Goal: Task Accomplishment & Management: Complete application form

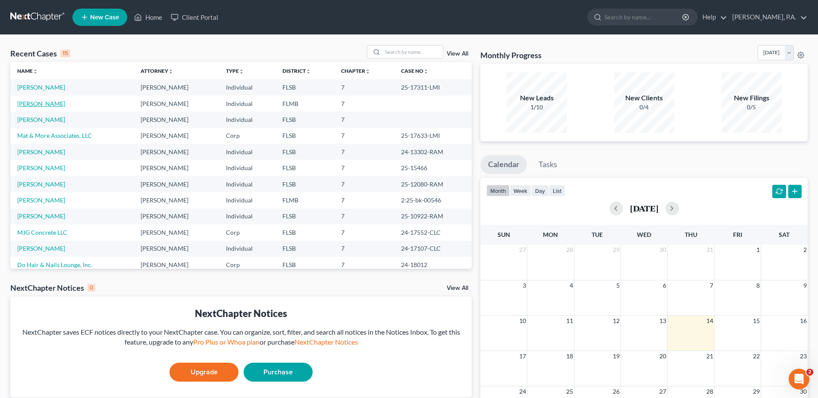
click at [41, 107] on link "[PERSON_NAME]" at bounding box center [41, 103] width 48 height 7
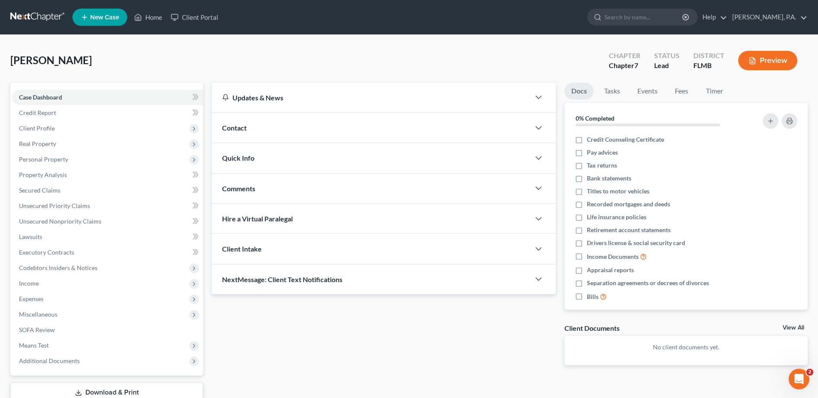
click at [104, 19] on span "New Case" at bounding box center [104, 17] width 29 height 6
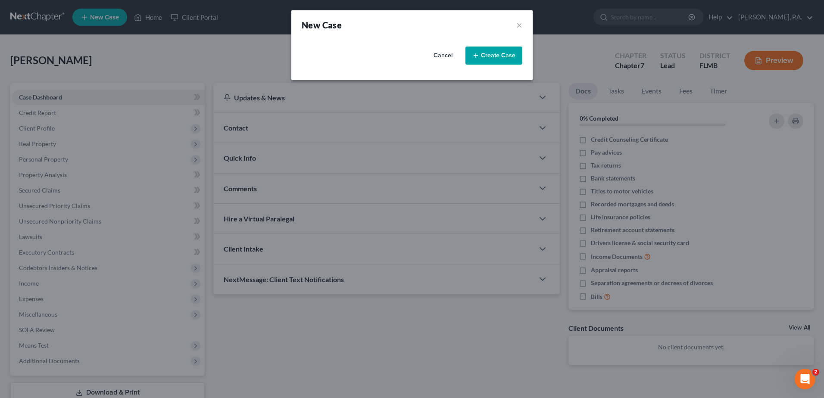
select select "17"
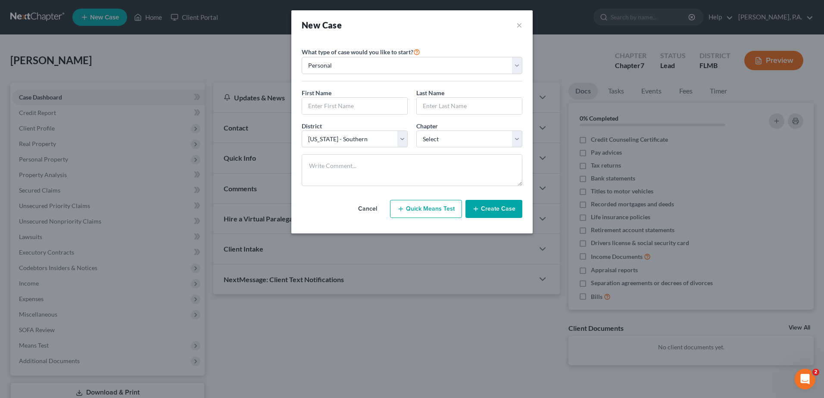
click at [514, 24] on div "New Case ×" at bounding box center [412, 25] width 221 height 12
drag, startPoint x: 516, startPoint y: 25, endPoint x: 490, endPoint y: 32, distance: 26.9
click at [516, 25] on div "New Case ×" at bounding box center [412, 25] width 221 height 12
click at [520, 24] on button "×" at bounding box center [519, 25] width 6 height 12
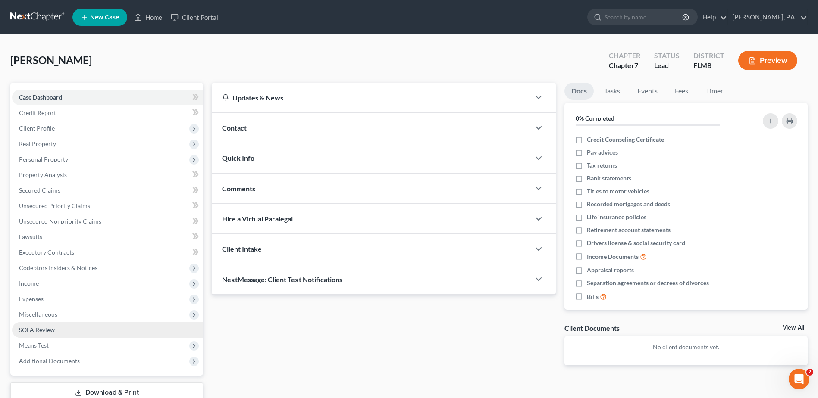
click at [37, 331] on span "SOFA Review" at bounding box center [37, 329] width 36 height 7
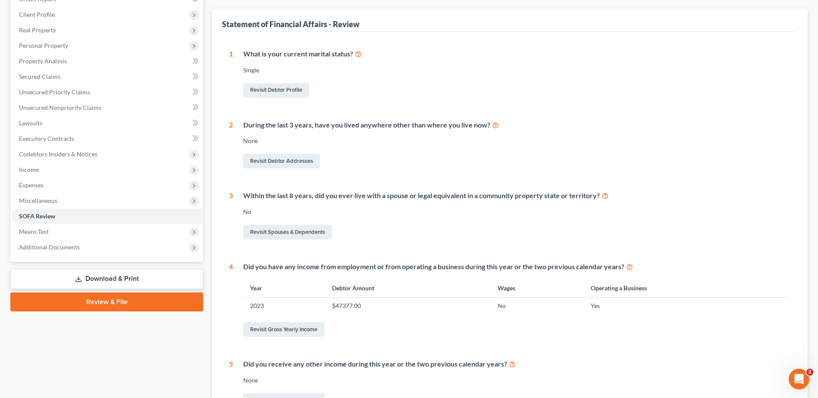
scroll to position [129, 0]
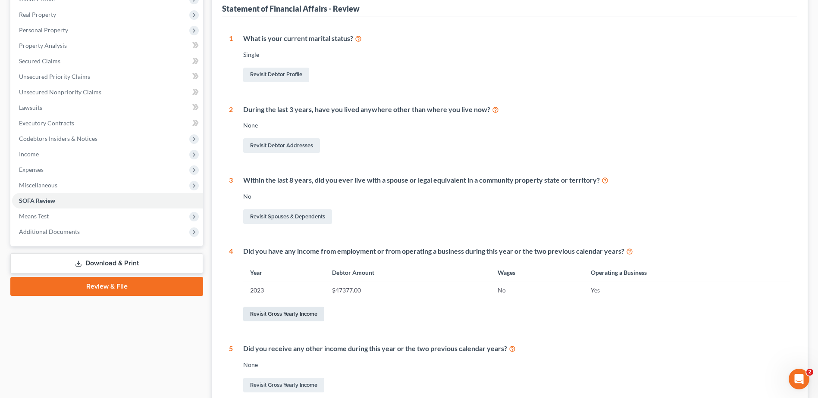
click at [271, 316] on link "Revisit Gross Yearly Income" at bounding box center [283, 314] width 81 height 15
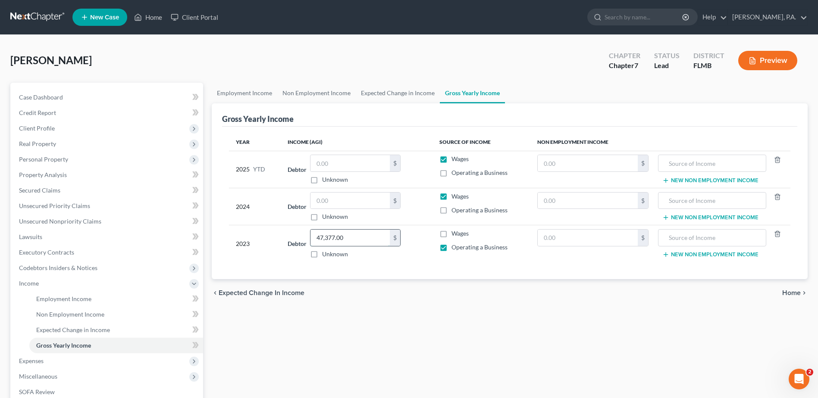
click at [359, 241] on input "47,377.00" at bounding box center [349, 238] width 79 height 16
type input "24,868.00"
click at [48, 172] on span "Property Analysis" at bounding box center [43, 174] width 48 height 7
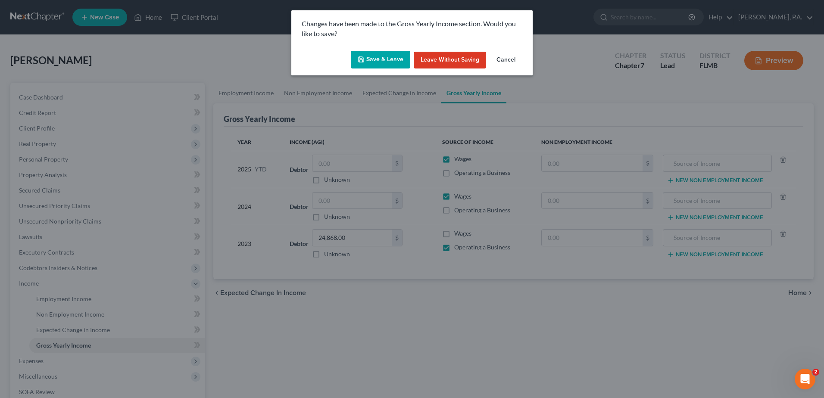
click at [51, 159] on div "Changes have been made to the Gross Yearly Income section. Would you like to sa…" at bounding box center [412, 199] width 824 height 398
click at [364, 54] on button "Save & Leave" at bounding box center [380, 60] width 59 height 18
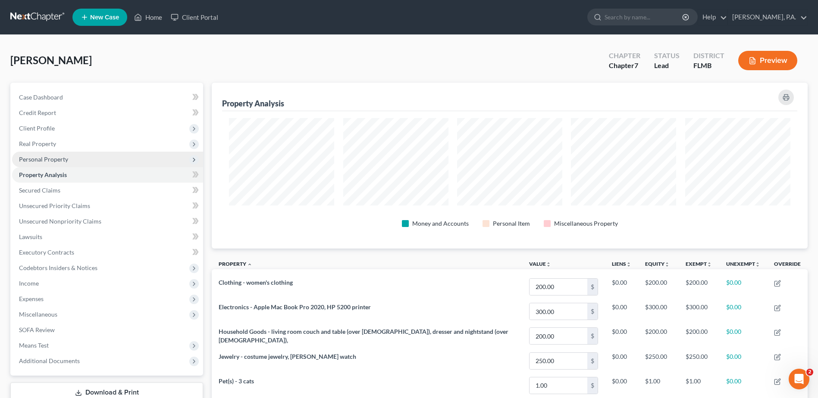
scroll to position [166, 596]
click at [29, 158] on span "Personal Property" at bounding box center [43, 159] width 49 height 7
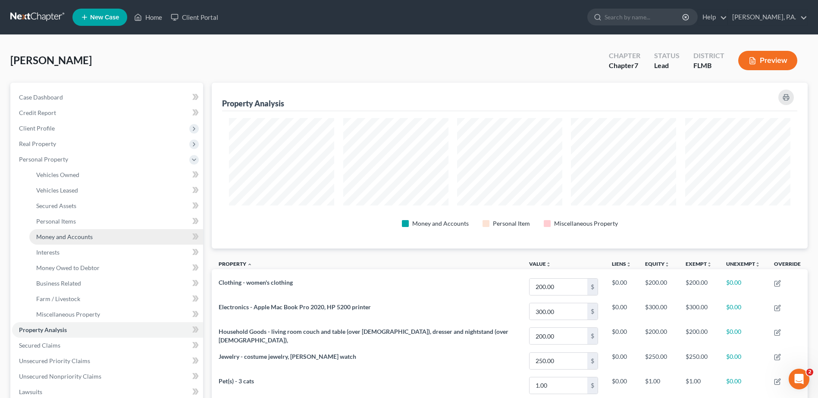
click at [54, 239] on span "Money and Accounts" at bounding box center [64, 236] width 56 height 7
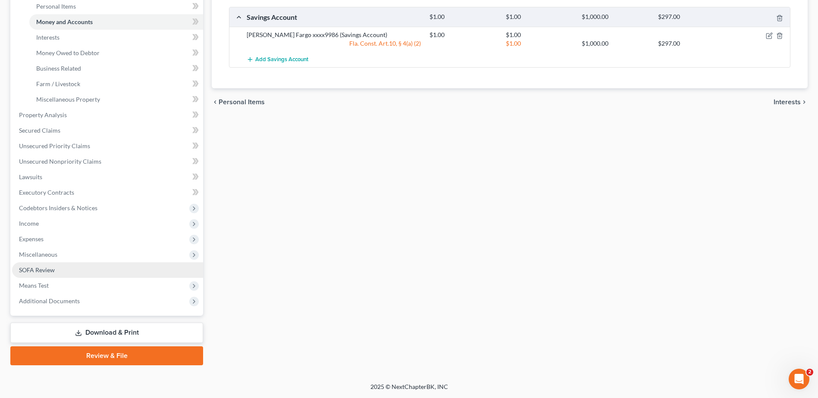
click at [38, 271] on span "SOFA Review" at bounding box center [37, 269] width 36 height 7
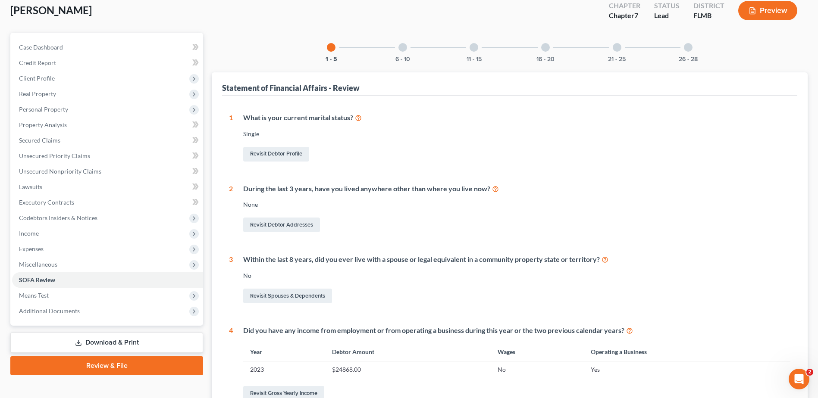
scroll to position [129, 0]
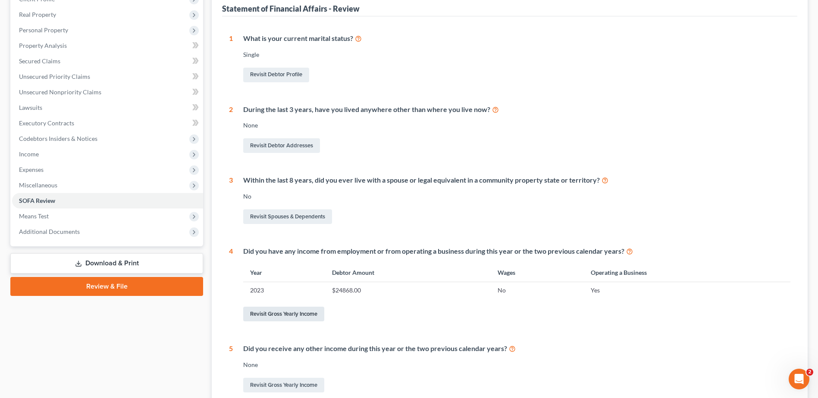
click at [267, 313] on link "Revisit Gross Yearly Income" at bounding box center [283, 314] width 81 height 15
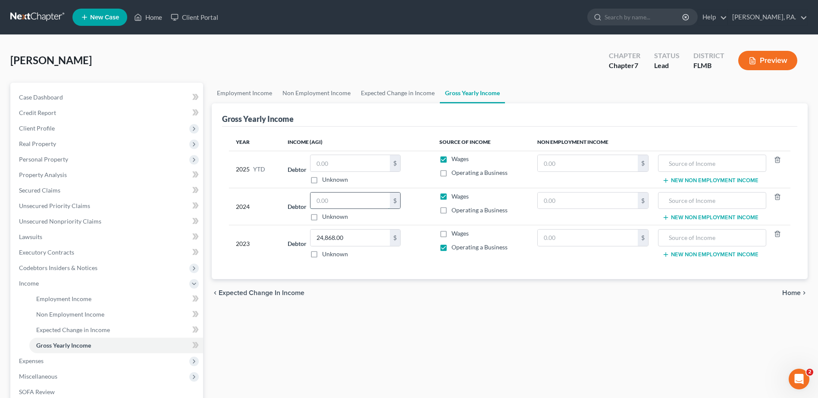
click at [322, 200] on input "text" at bounding box center [349, 201] width 79 height 16
type input "0.00"
click at [451, 209] on label "Operating a Business" at bounding box center [479, 210] width 56 height 9
click at [455, 209] on input "Operating a Business" at bounding box center [458, 209] width 6 height 6
checkbox input "true"
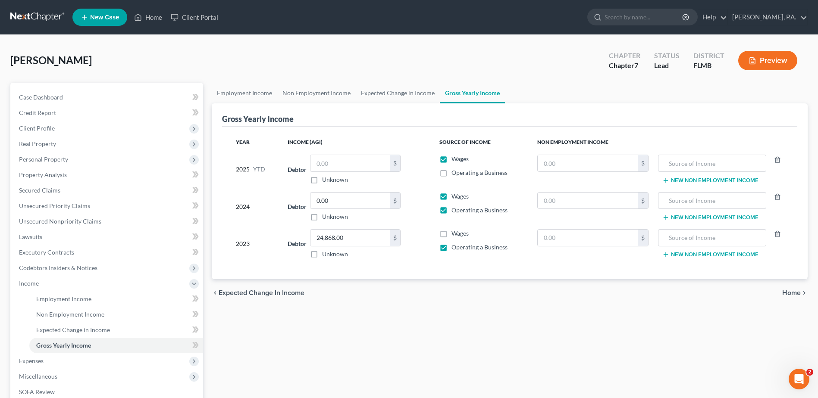
click at [451, 195] on label "Wages" at bounding box center [459, 196] width 17 height 9
click at [455, 195] on input "Wages" at bounding box center [458, 195] width 6 height 6
checkbox input "false"
click at [42, 159] on span "Personal Property" at bounding box center [43, 159] width 49 height 7
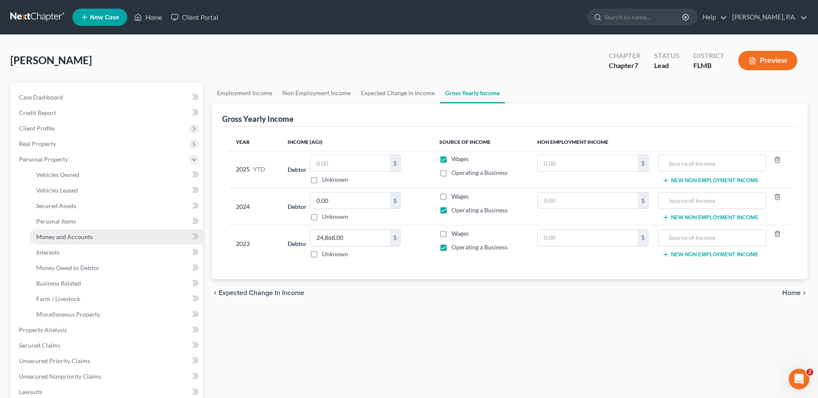
click at [59, 238] on span "Money and Accounts" at bounding box center [64, 236] width 56 height 7
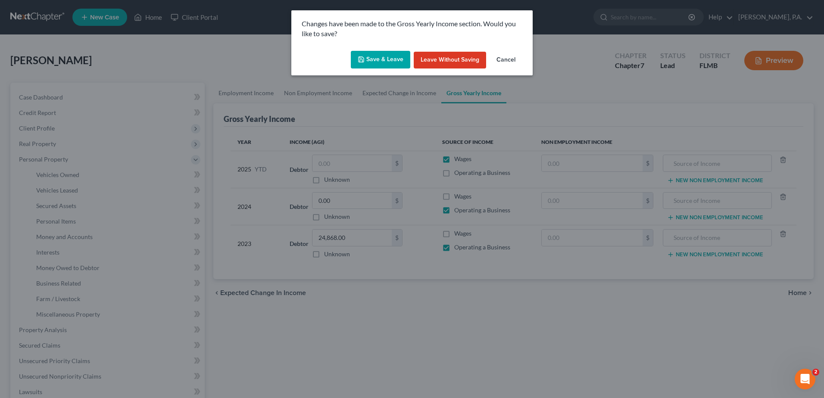
drag, startPoint x: 366, startPoint y: 56, endPoint x: 331, endPoint y: 82, distance: 44.1
click at [366, 56] on button "Save & Leave" at bounding box center [380, 60] width 59 height 18
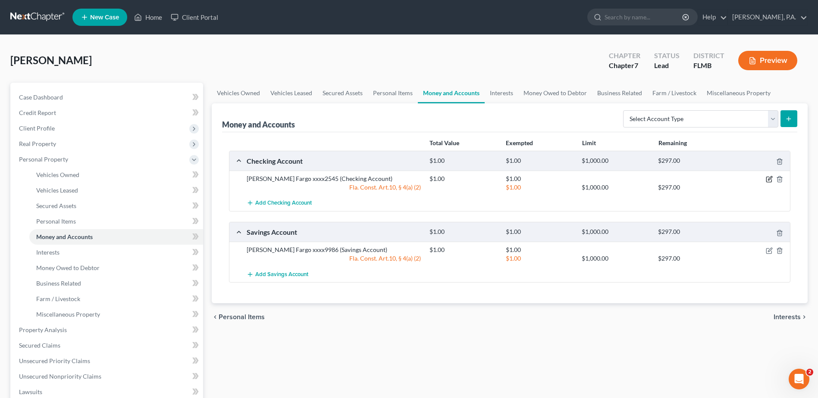
click at [767, 177] on icon "button" at bounding box center [769, 179] width 7 height 7
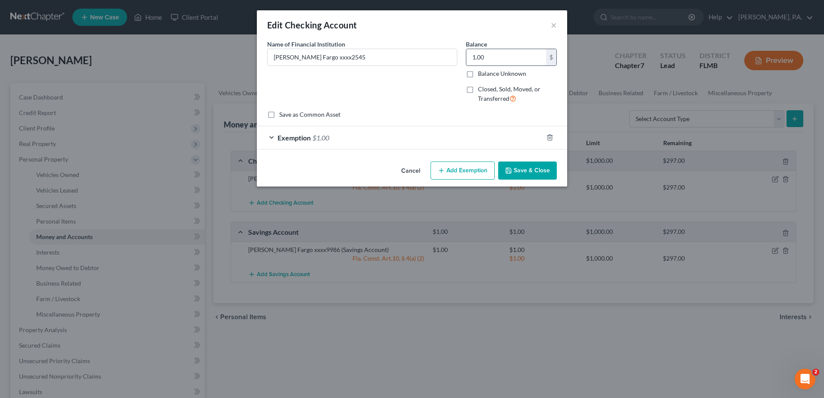
click at [489, 61] on input "1.00" at bounding box center [506, 57] width 80 height 16
type input "99.58"
click at [365, 131] on div "Exemption $1.00" at bounding box center [400, 137] width 286 height 23
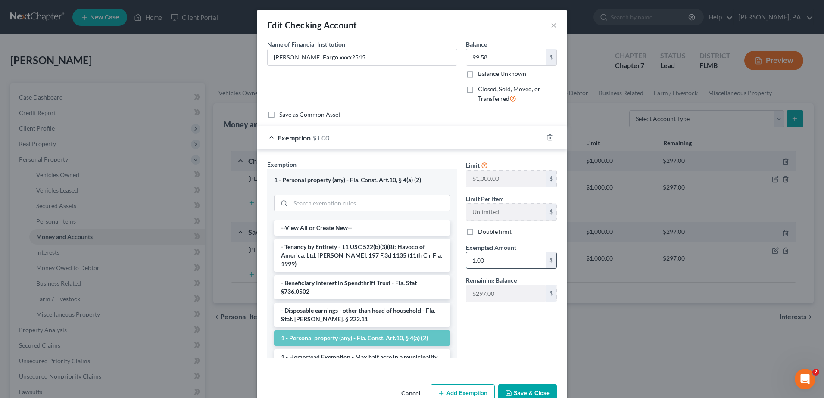
drag, startPoint x: 480, startPoint y: 260, endPoint x: 487, endPoint y: 257, distance: 7.5
click at [481, 260] on input "1.00" at bounding box center [506, 261] width 80 height 16
type input "99.58"
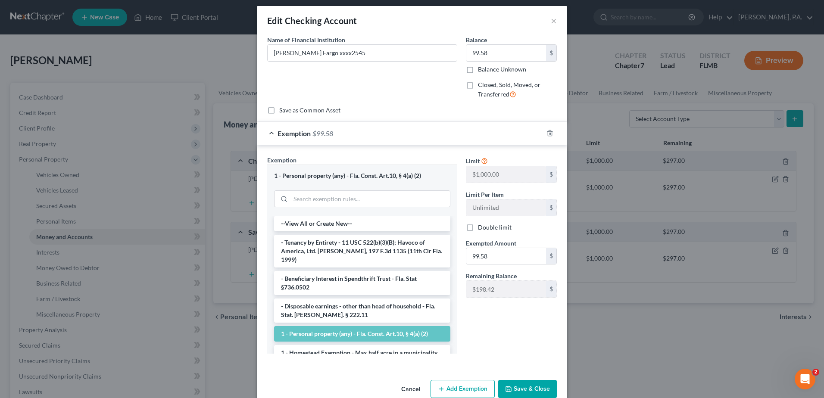
click at [511, 390] on button "Save & Close" at bounding box center [527, 389] width 59 height 18
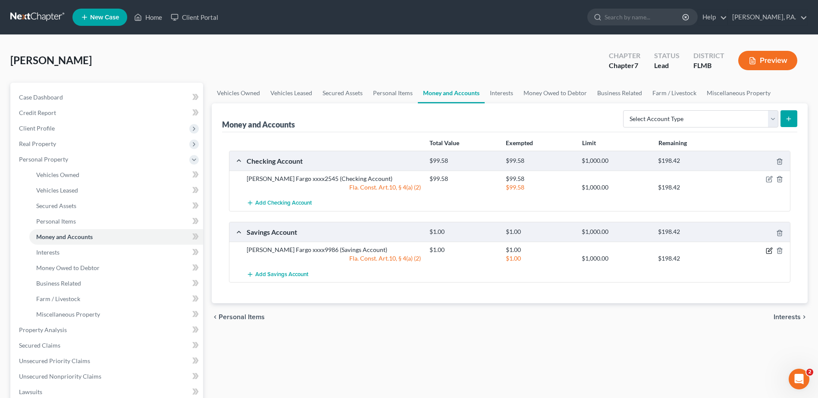
click at [770, 250] on icon "button" at bounding box center [769, 250] width 7 height 7
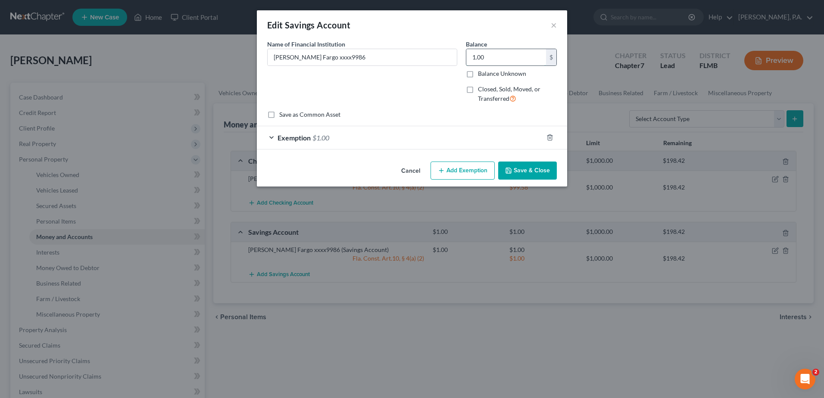
click at [509, 59] on input "1.00" at bounding box center [506, 57] width 80 height 16
type input "18.00"
click at [435, 138] on div "Exemption $1.00" at bounding box center [400, 137] width 286 height 23
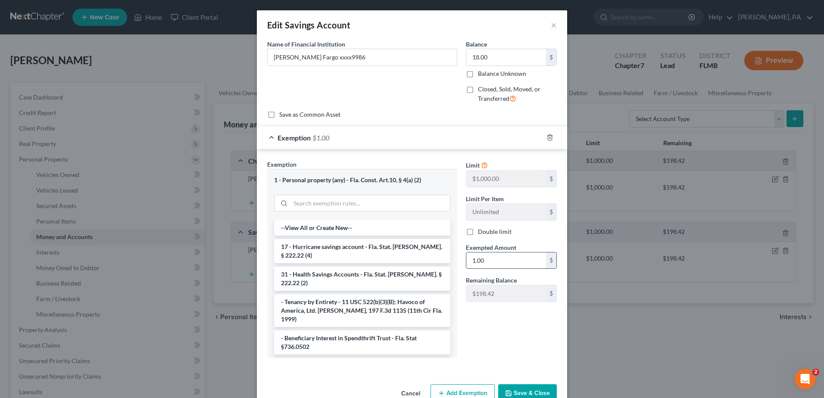
click at [506, 260] on input "1.00" at bounding box center [506, 261] width 80 height 16
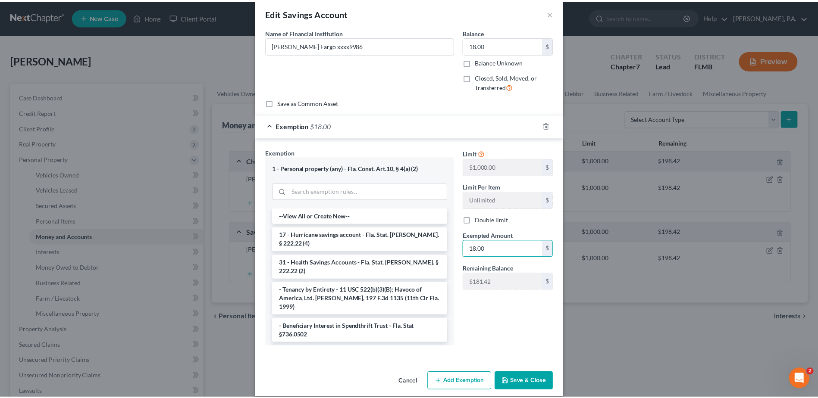
scroll to position [22, 0]
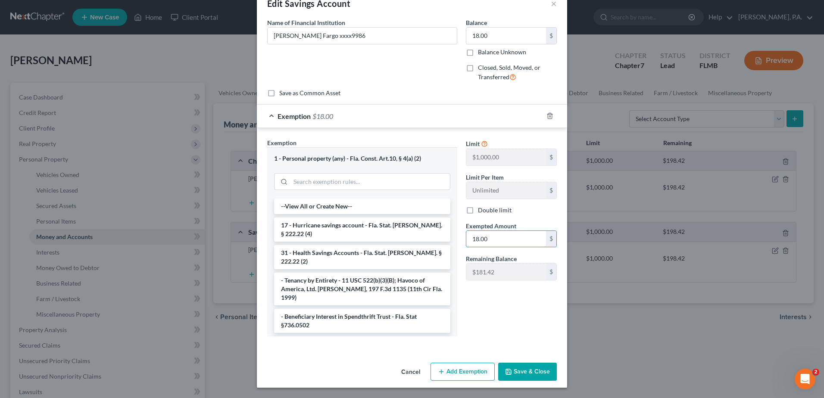
type input "18.00"
click at [518, 373] on button "Save & Close" at bounding box center [527, 372] width 59 height 18
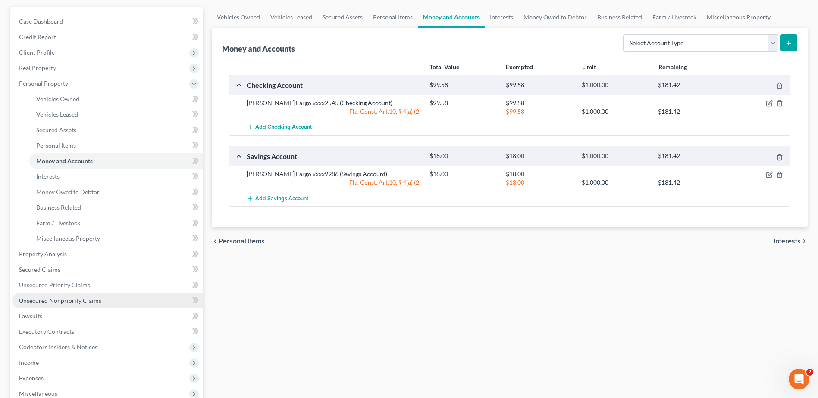
scroll to position [86, 0]
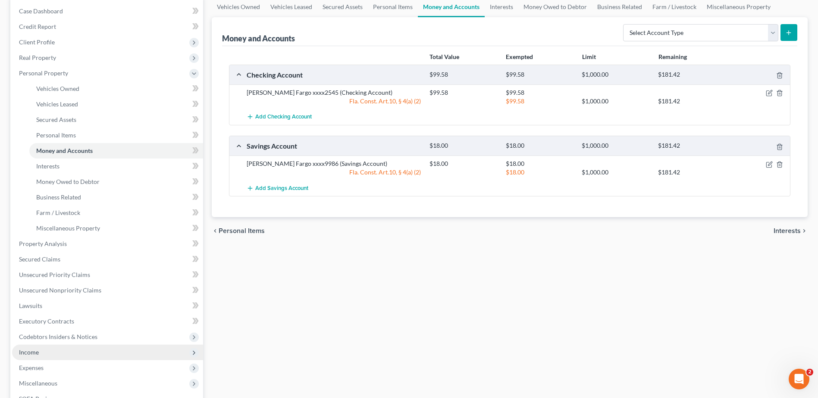
click at [28, 353] on span "Income" at bounding box center [29, 352] width 20 height 7
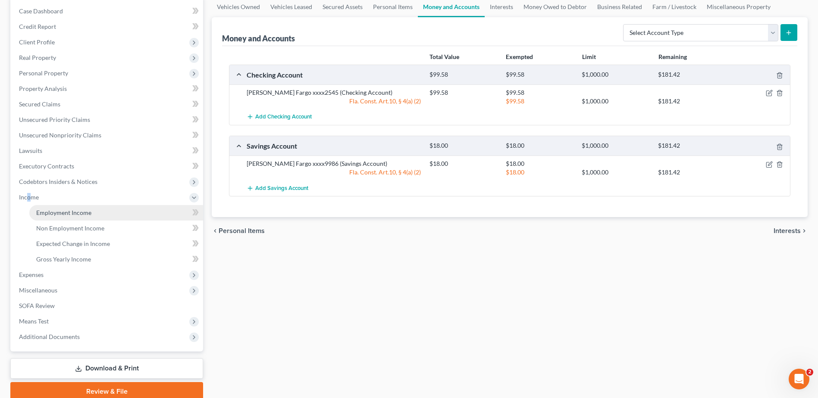
drag, startPoint x: 28, startPoint y: 353, endPoint x: 73, endPoint y: 219, distance: 142.2
click at [73, 219] on link "Employment Income" at bounding box center [116, 213] width 174 height 16
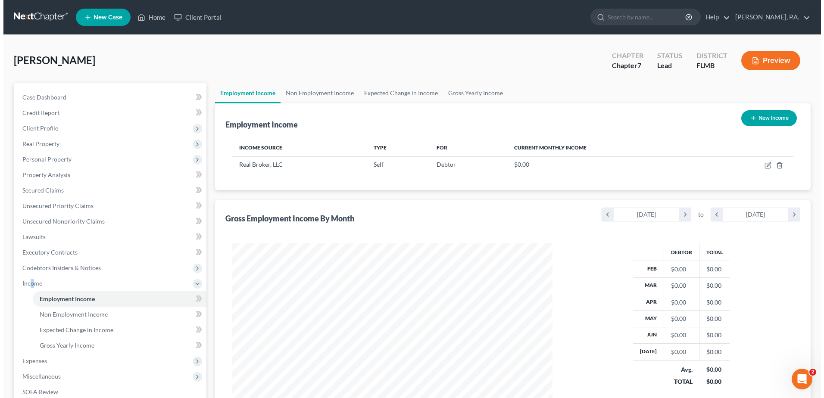
scroll to position [160, 337]
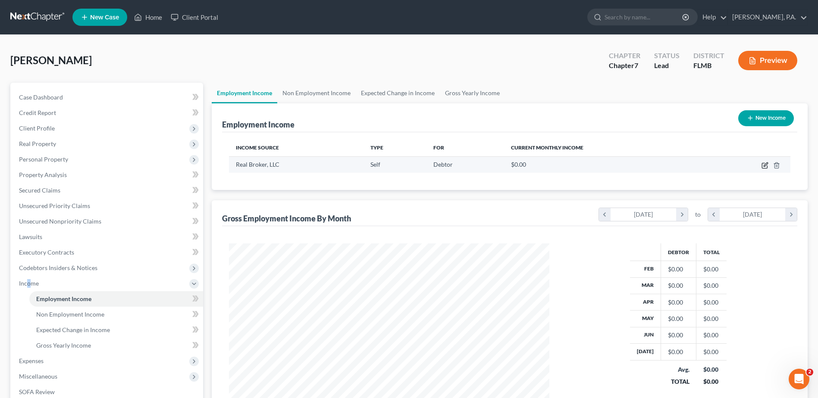
click at [763, 166] on icon "button" at bounding box center [764, 165] width 7 height 7
select select "1"
select select "9"
select select "0"
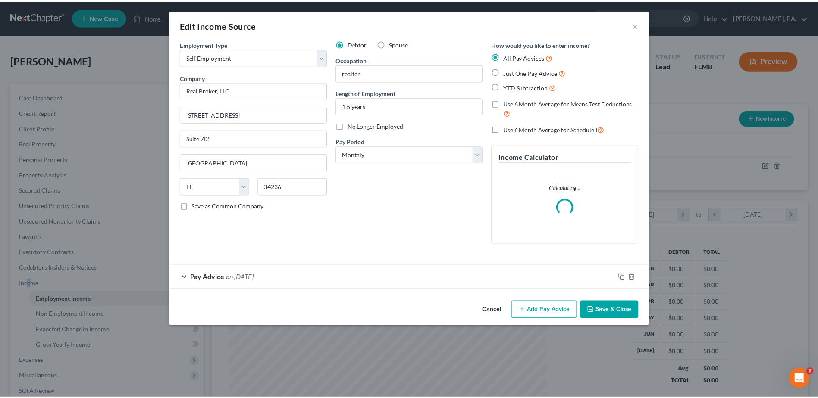
scroll to position [161, 341]
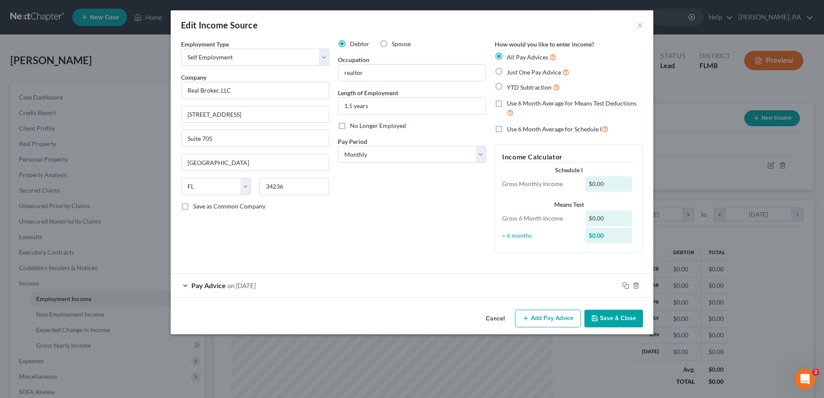
click at [507, 75] on label "Just One Pay Advice" at bounding box center [538, 72] width 63 height 10
click at [510, 73] on input "Just One Pay Advice" at bounding box center [513, 70] width 6 height 6
radio input "true"
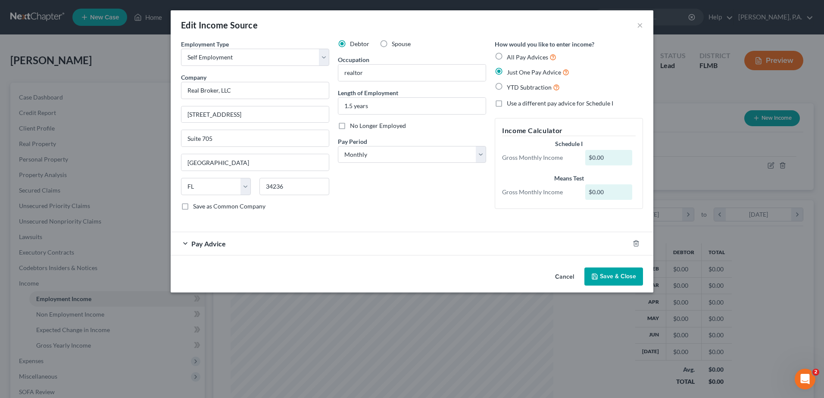
click at [607, 161] on div "$0.00" at bounding box center [608, 158] width 47 height 16
click at [614, 158] on div "$0.00" at bounding box center [608, 158] width 47 height 16
click at [270, 242] on div "Pay Advice" at bounding box center [400, 243] width 459 height 23
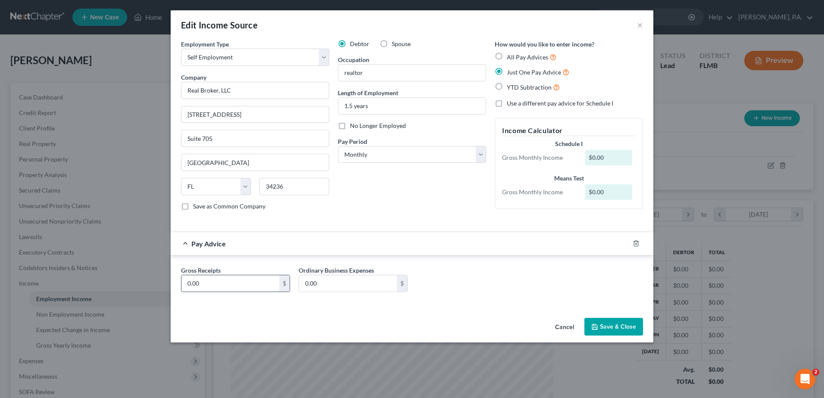
click at [246, 282] on input "0.00" at bounding box center [230, 283] width 98 height 16
type input "2,260.00"
click at [604, 325] on button "Save & Close" at bounding box center [614, 327] width 59 height 18
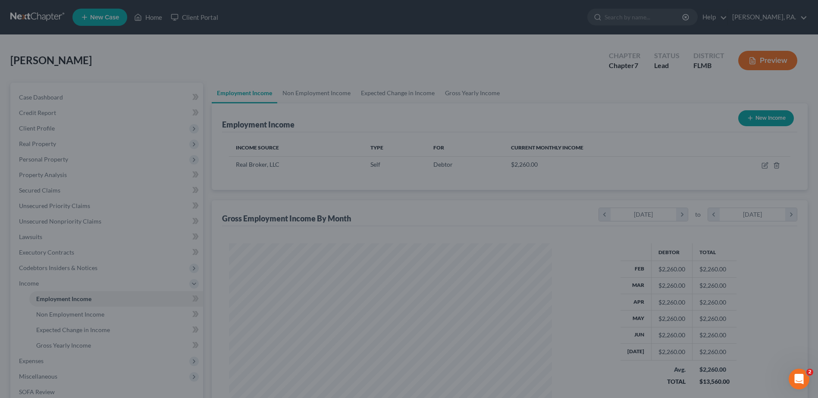
scroll to position [430900, 430723]
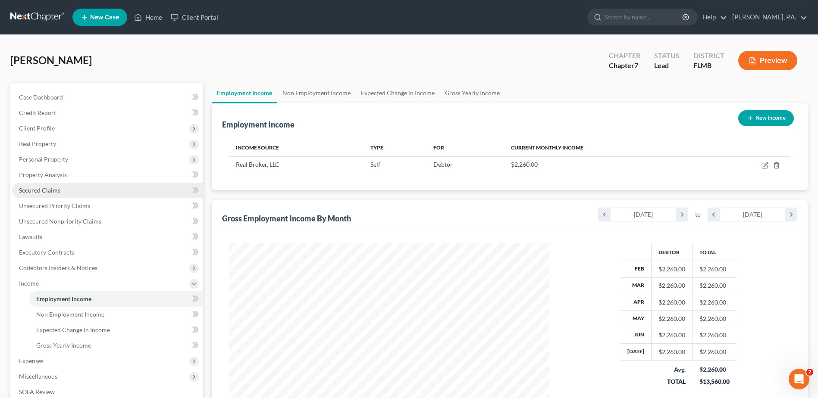
click at [38, 192] on span "Secured Claims" at bounding box center [39, 190] width 41 height 7
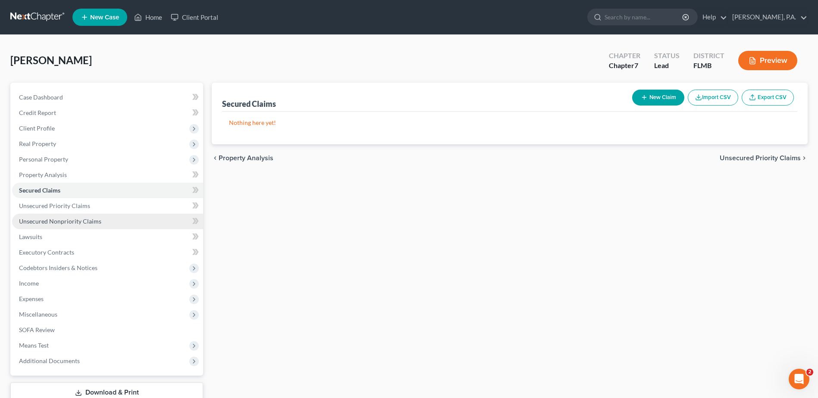
click at [46, 220] on span "Unsecured Nonpriority Claims" at bounding box center [60, 221] width 82 height 7
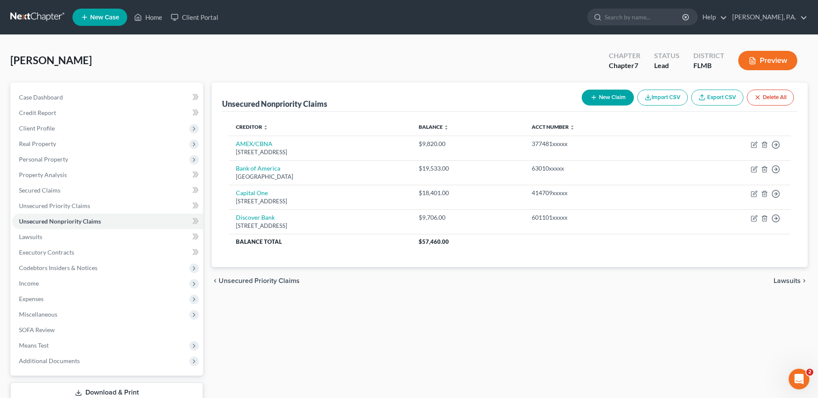
click at [616, 95] on button "New Claim" at bounding box center [608, 98] width 52 height 16
select select "0"
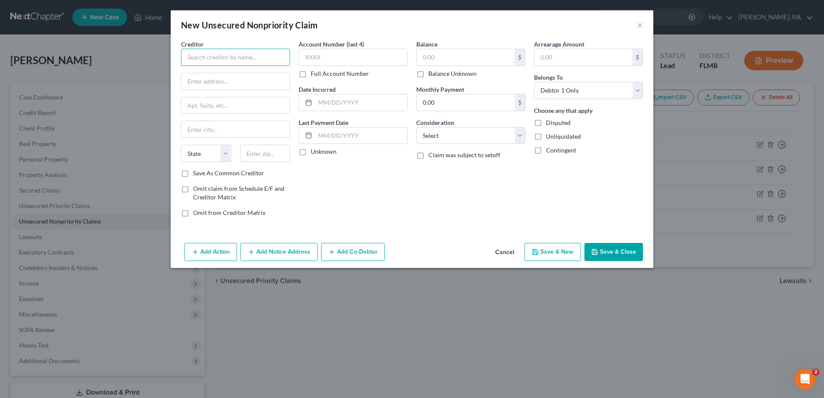
click at [216, 55] on input "text" at bounding box center [235, 57] width 109 height 17
type input "Sun West Recovery Inc."
type input "[STREET_ADDRESS][PERSON_NAME]"
type input "[GEOGRAPHIC_DATA]"
select select "9"
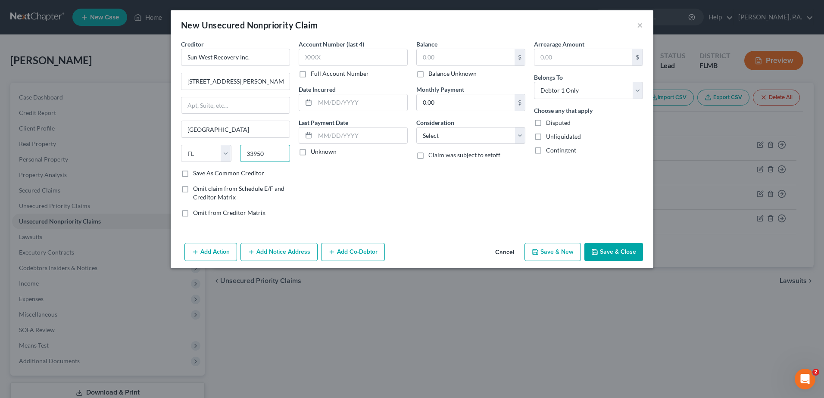
type input "33950"
click at [428, 76] on label "Balance Unknown" at bounding box center [452, 73] width 48 height 9
click at [432, 75] on input "Balance Unknown" at bounding box center [435, 72] width 6 height 6
checkbox input "true"
type input "0.00"
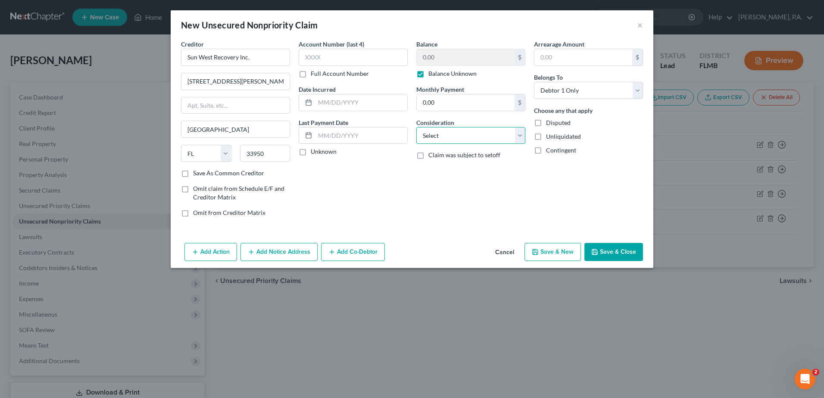
click at [472, 133] on select "Select Cable / Satellite Services Collection Agency Credit Card Debt Debt Couns…" at bounding box center [470, 135] width 109 height 17
select select "4"
click at [416, 127] on select "Select Cable / Satellite Services Collection Agency Credit Card Debt Debt Couns…" at bounding box center [470, 135] width 109 height 17
click at [627, 246] on button "Save & Close" at bounding box center [614, 252] width 59 height 18
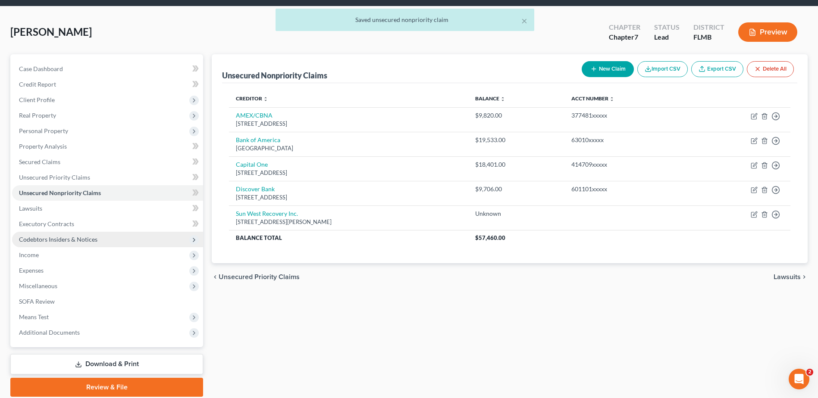
scroll to position [60, 0]
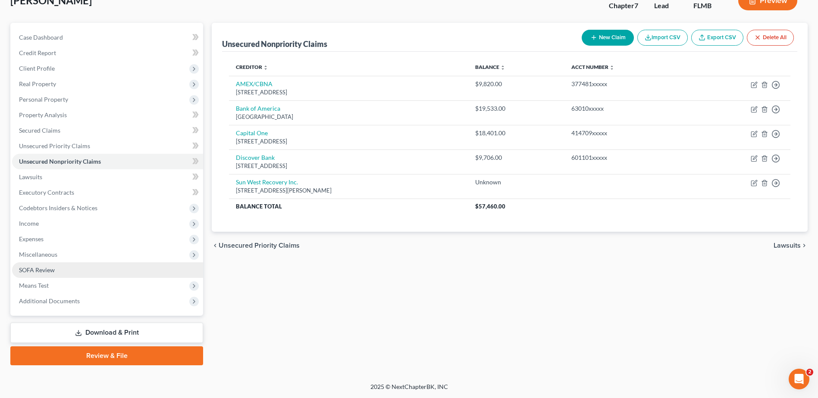
click at [48, 272] on span "SOFA Review" at bounding box center [37, 269] width 36 height 7
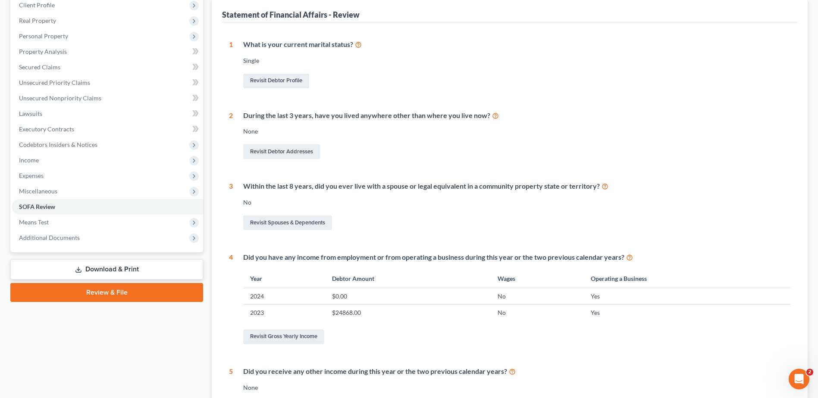
scroll to position [172, 0]
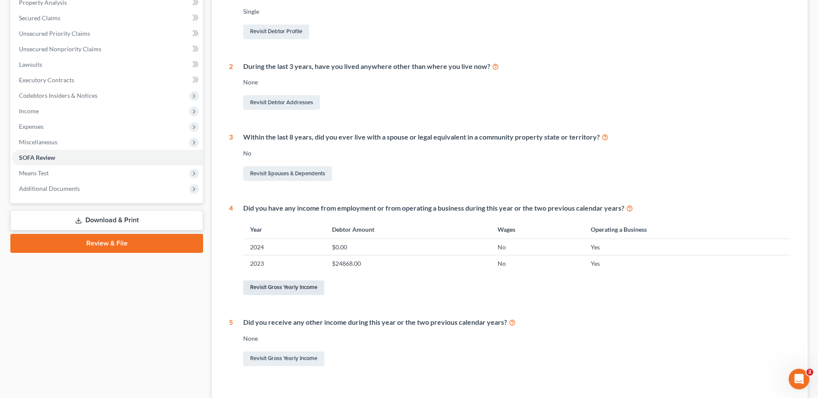
click at [293, 285] on link "Revisit Gross Yearly Income" at bounding box center [283, 288] width 81 height 15
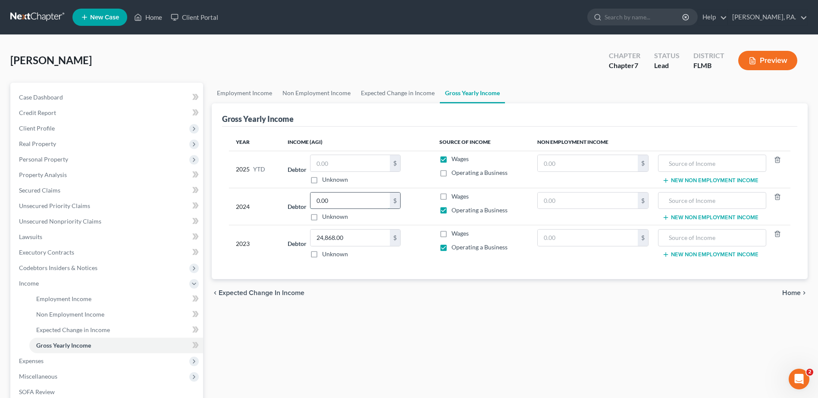
click at [364, 205] on input "0.00" at bounding box center [349, 201] width 79 height 16
type input "13,384.25"
click at [451, 169] on label "Operating a Business" at bounding box center [479, 173] width 56 height 9
click at [455, 169] on input "Operating a Business" at bounding box center [458, 172] width 6 height 6
checkbox input "true"
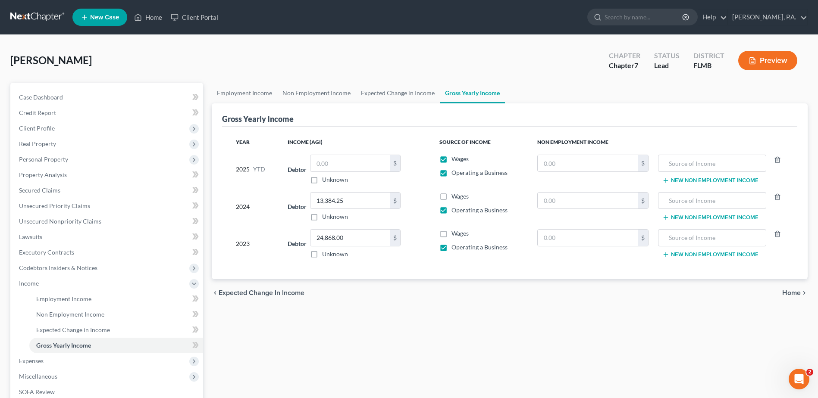
click at [451, 158] on label "Wages" at bounding box center [459, 159] width 17 height 9
click at [455, 158] on input "Wages" at bounding box center [458, 158] width 6 height 6
checkbox input "false"
click at [372, 160] on input "text" at bounding box center [349, 163] width 79 height 16
type input "13,565.00"
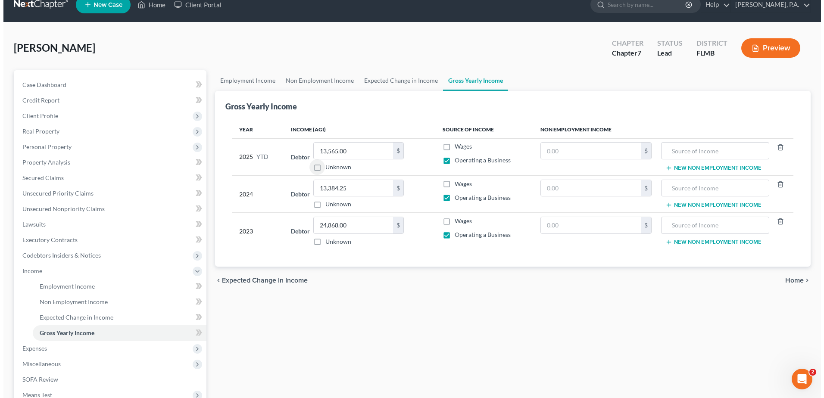
scroll to position [122, 0]
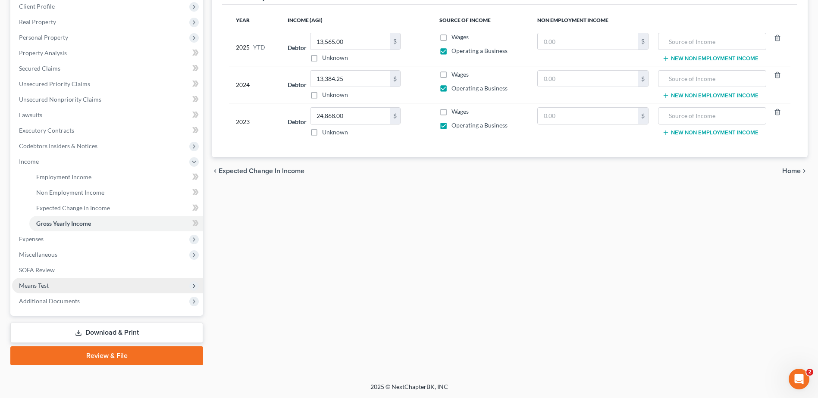
click at [41, 282] on span "Means Test" at bounding box center [34, 285] width 30 height 7
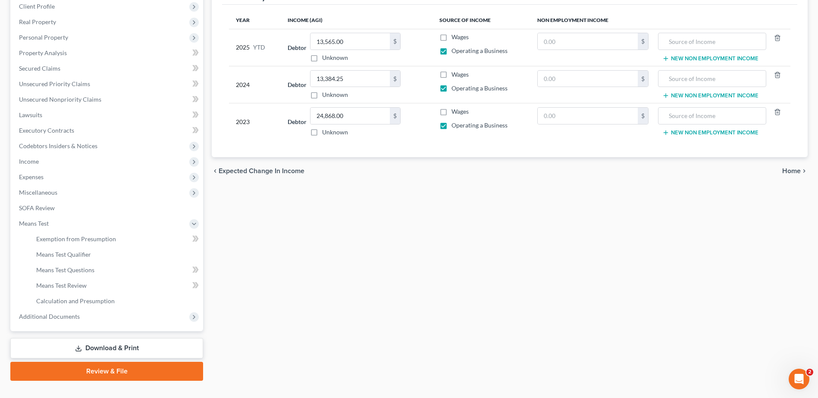
click at [113, 351] on link "Download & Print" at bounding box center [106, 348] width 193 height 20
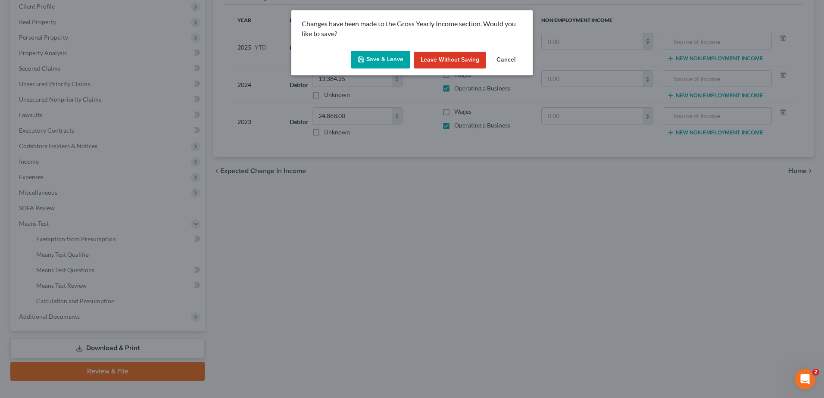
click at [367, 55] on button "Save & Leave" at bounding box center [380, 60] width 59 height 18
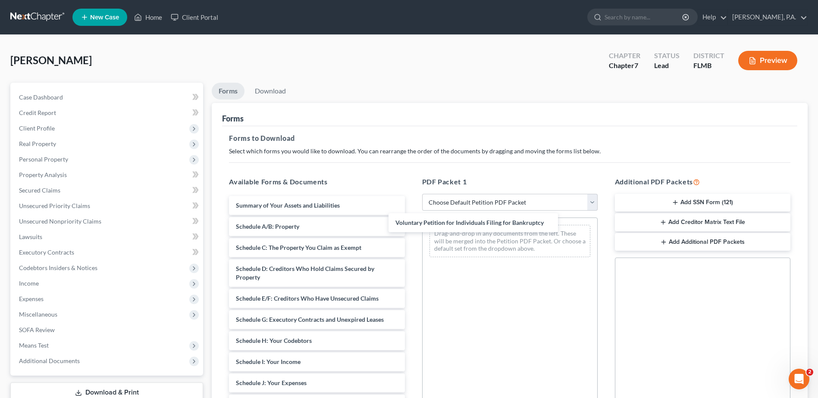
drag, startPoint x: 284, startPoint y: 209, endPoint x: 447, endPoint y: 226, distance: 163.4
click at [411, 227] on div "Voluntary Petition for Individuals Filing for Bankruptcy Voluntary Petition for…" at bounding box center [316, 396] width 189 height 400
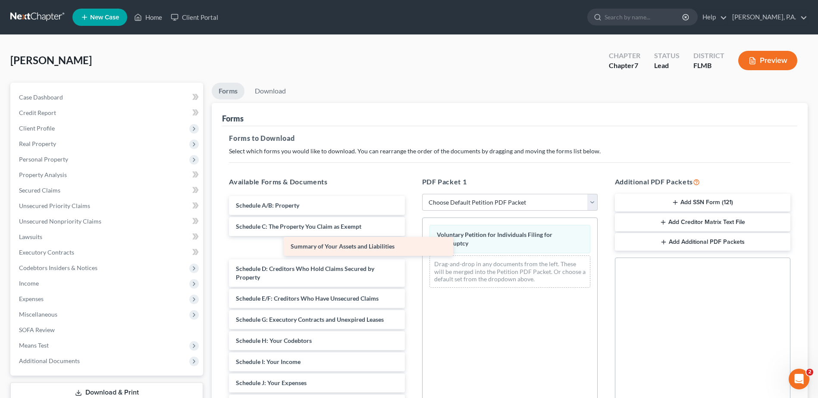
drag, startPoint x: 333, startPoint y: 208, endPoint x: 450, endPoint y: 269, distance: 132.6
click at [411, 271] on div "Summary of Your Assets and Liabilities Summary of Your Assets and Liabilities S…" at bounding box center [316, 396] width 189 height 400
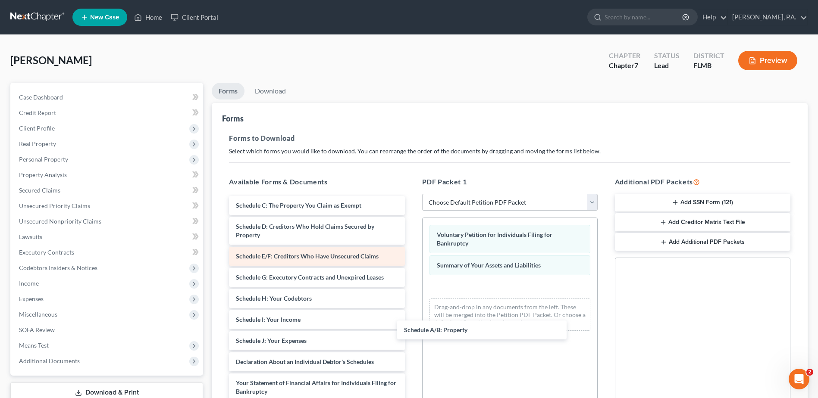
drag, startPoint x: 304, startPoint y: 207, endPoint x: 394, endPoint y: 263, distance: 105.3
click at [411, 327] on div "Schedule A/B: Property Schedule A/B: Property Schedule C: The Property You Clai…" at bounding box center [316, 375] width 189 height 358
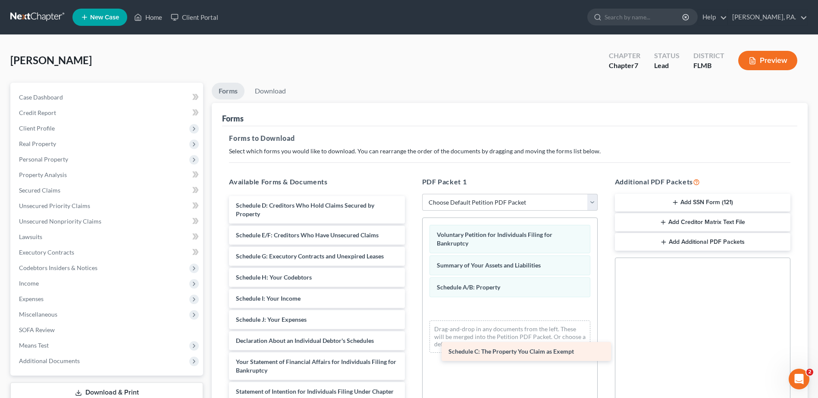
drag, startPoint x: 271, startPoint y: 206, endPoint x: 478, endPoint y: 338, distance: 245.7
click at [411, 348] on div "Schedule C: The Property You Claim as Exempt Schedule C: The Property You Claim…" at bounding box center [316, 364] width 189 height 337
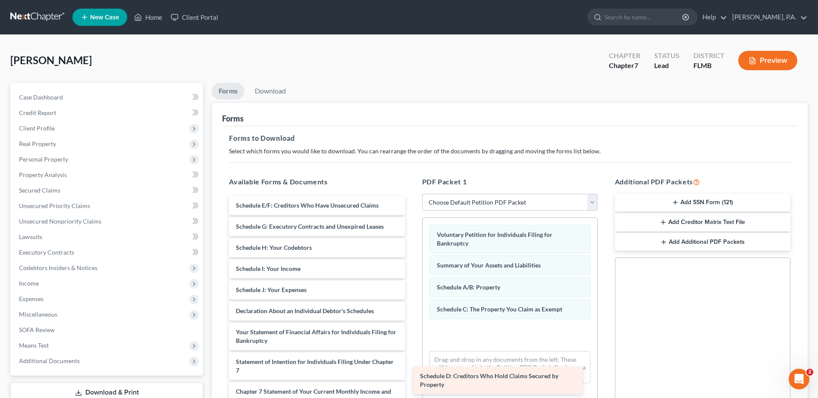
drag, startPoint x: 290, startPoint y: 210, endPoint x: 493, endPoint y: 342, distance: 241.8
click at [411, 381] on div "Schedule D: Creditors Who Hold Claims Secured by Property Schedule D: Creditors…" at bounding box center [316, 349] width 189 height 307
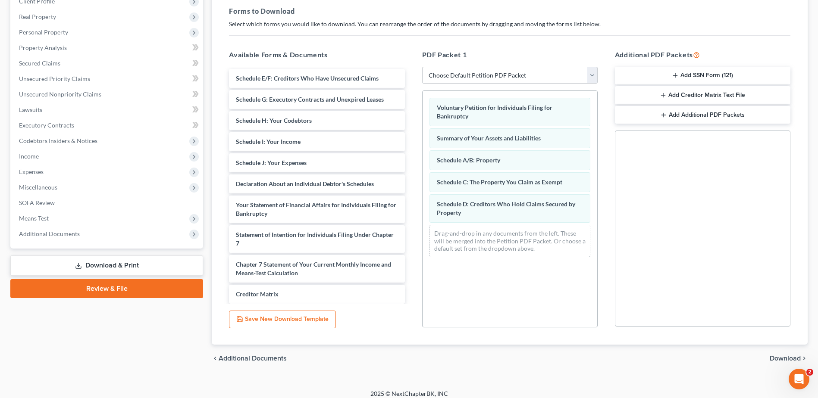
scroll to position [134, 0]
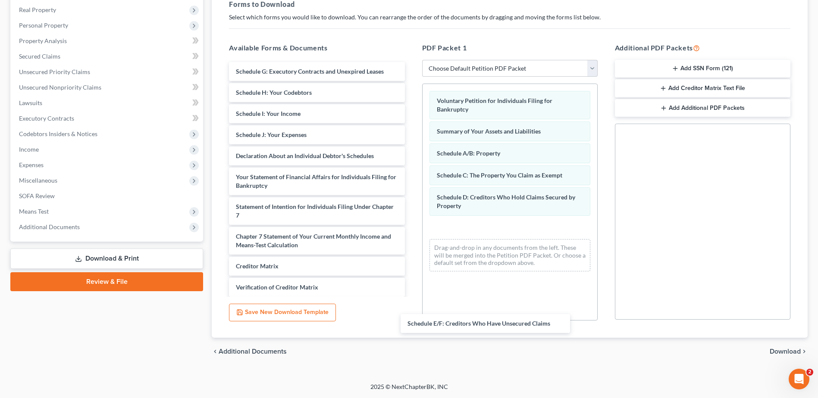
drag, startPoint x: 307, startPoint y: 75, endPoint x: 476, endPoint y: 296, distance: 278.0
click at [411, 325] on div "Schedule E/F: Creditors Who Have Unsecured Claims Schedule E/F: Creditors Who H…" at bounding box center [316, 205] width 189 height 286
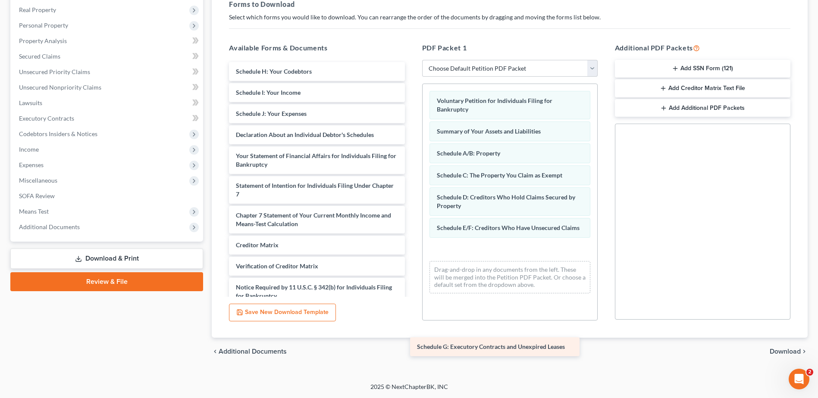
drag, startPoint x: 269, startPoint y: 71, endPoint x: 470, endPoint y: 338, distance: 334.0
click at [411, 327] on div "Schedule G: Executory Contracts and Unexpired Leases Schedule G: Executory Cont…" at bounding box center [316, 194] width 189 height 265
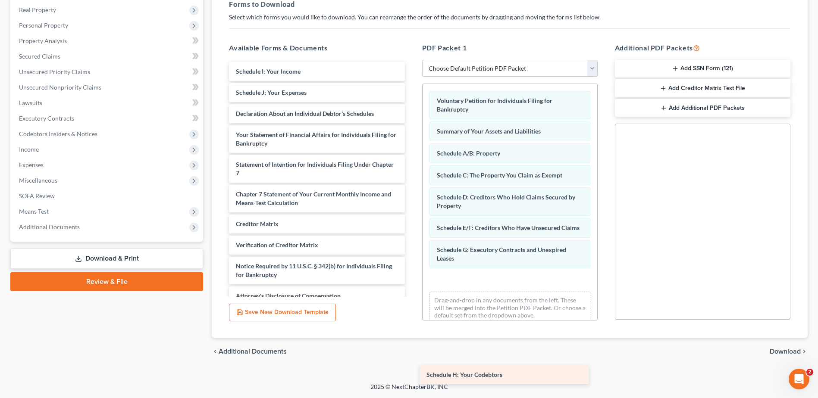
drag, startPoint x: 255, startPoint y: 69, endPoint x: 465, endPoint y: 375, distance: 371.6
click at [411, 306] on div "Schedule H: Your Codebtors Schedule H: Your Codebtors Schedule I: Your Income S…" at bounding box center [316, 184] width 189 height 244
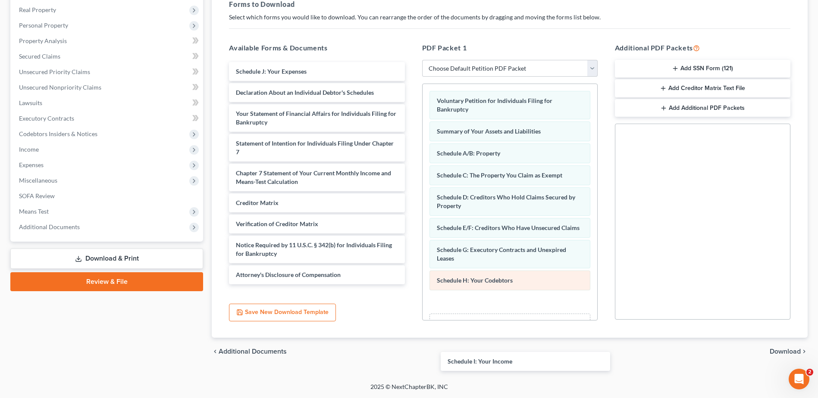
drag, startPoint x: 269, startPoint y: 72, endPoint x: 456, endPoint y: 285, distance: 283.8
click at [411, 284] on div "Schedule I: Your Income Schedule I: Your Income Schedule J: Your Expenses Decla…" at bounding box center [316, 173] width 189 height 222
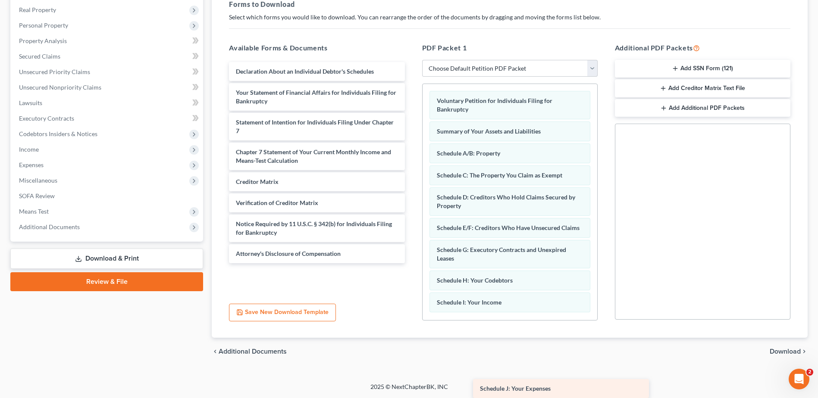
drag, startPoint x: 284, startPoint y: 68, endPoint x: 522, endPoint y: 385, distance: 396.1
click at [531, 398] on html "Home New Case Client Portal [PERSON_NAME], P.A. [EMAIL_ADDRESS][DOMAIN_NAME] My…" at bounding box center [409, 132] width 818 height 532
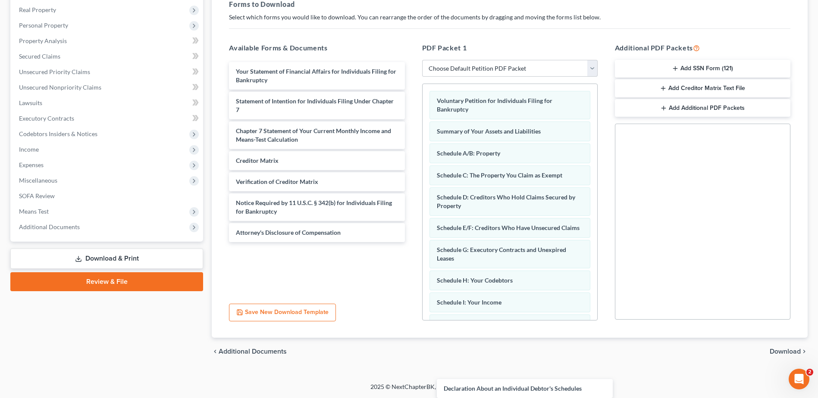
drag, startPoint x: 283, startPoint y: 76, endPoint x: 493, endPoint y: 414, distance: 397.8
click at [493, 398] on html "Home New Case Client Portal [PERSON_NAME], P.A. [EMAIL_ADDRESS][DOMAIN_NAME] My…" at bounding box center [409, 132] width 818 height 532
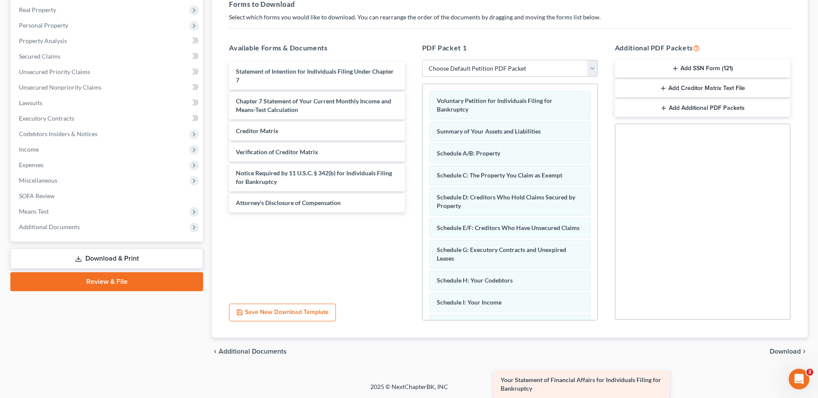
drag, startPoint x: 287, startPoint y: 71, endPoint x: 543, endPoint y: 388, distance: 408.0
click at [556, 398] on html "Home New Case Client Portal [PERSON_NAME], P.A. [EMAIL_ADDRESS][DOMAIN_NAME] My…" at bounding box center [409, 132] width 818 height 532
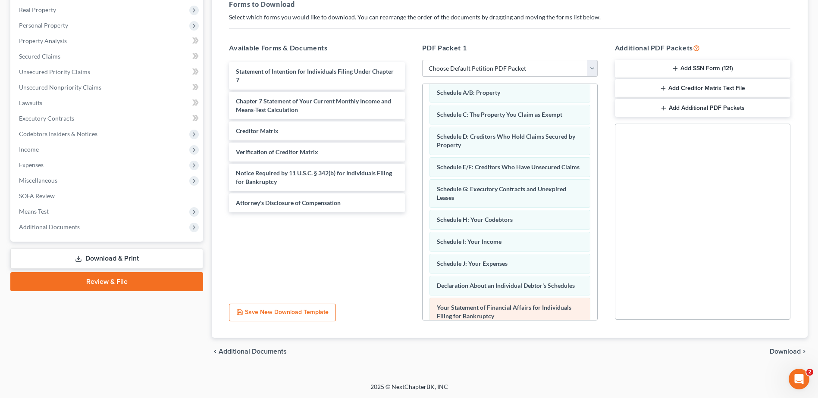
scroll to position [117, 0]
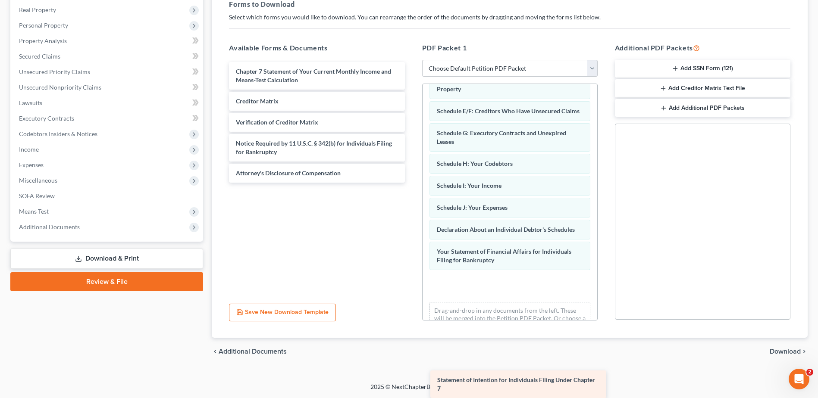
drag, startPoint x: 262, startPoint y: 77, endPoint x: 473, endPoint y: 391, distance: 378.3
click at [473, 398] on html "Home New Case Client Portal [PERSON_NAME], P.A. [EMAIL_ADDRESS][DOMAIN_NAME] My…" at bounding box center [409, 132] width 818 height 532
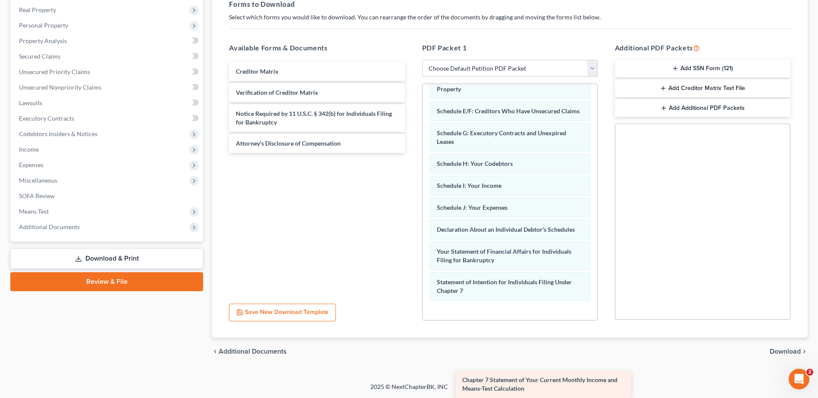
drag, startPoint x: 374, startPoint y: 268, endPoint x: 508, endPoint y: 397, distance: 185.4
click at [509, 398] on html "Home New Case Client Portal [PERSON_NAME], P.A. [EMAIL_ADDRESS][DOMAIN_NAME] My…" at bounding box center [409, 132] width 818 height 532
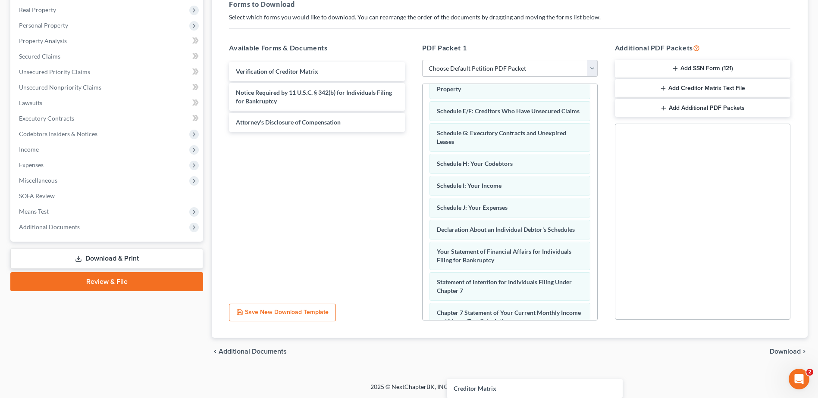
drag, startPoint x: 270, startPoint y: 70, endPoint x: 498, endPoint y: 343, distance: 355.9
click at [411, 132] on div "Creditor Matrix Creditor Matrix Verification of Creditor Matrix Notice Required…" at bounding box center [316, 97] width 189 height 70
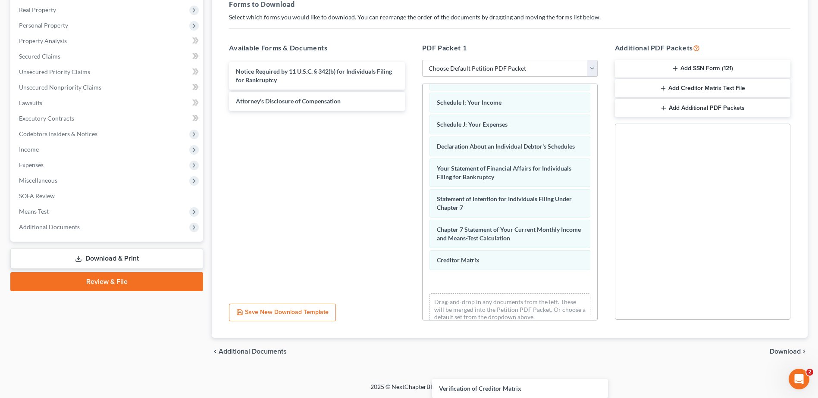
drag, startPoint x: 274, startPoint y: 72, endPoint x: 481, endPoint y: 396, distance: 384.2
click at [481, 398] on html "Home New Case Client Portal [PERSON_NAME], P.A. [EMAIL_ADDRESS][DOMAIN_NAME] My…" at bounding box center [409, 132] width 818 height 532
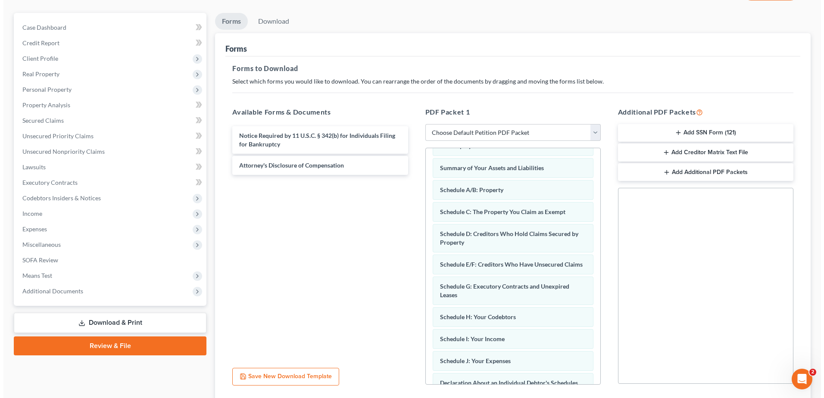
scroll to position [5, 0]
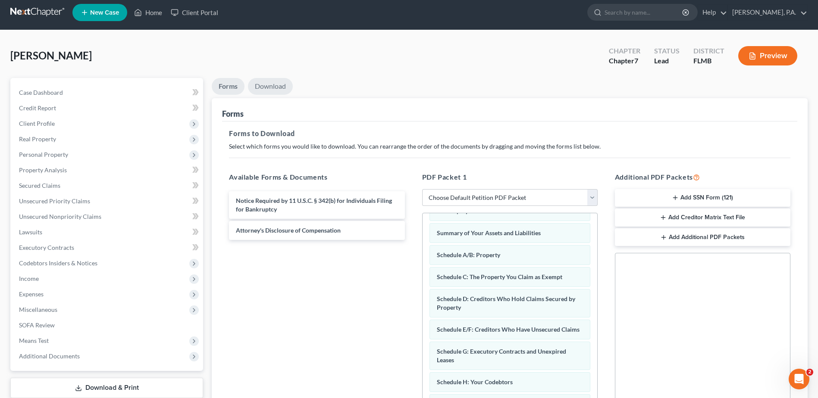
click at [278, 85] on link "Download" at bounding box center [270, 86] width 45 height 17
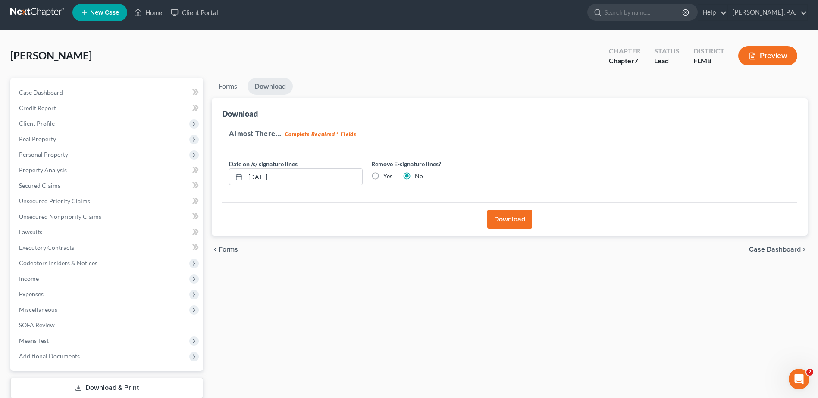
click at [506, 218] on button "Download" at bounding box center [509, 219] width 45 height 19
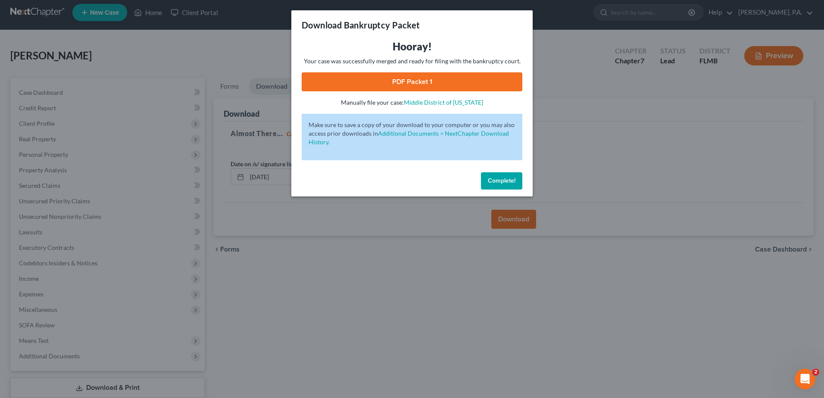
click at [420, 77] on link "PDF Packet 1" at bounding box center [412, 81] width 221 height 19
